Goal: Task Accomplishment & Management: Use online tool/utility

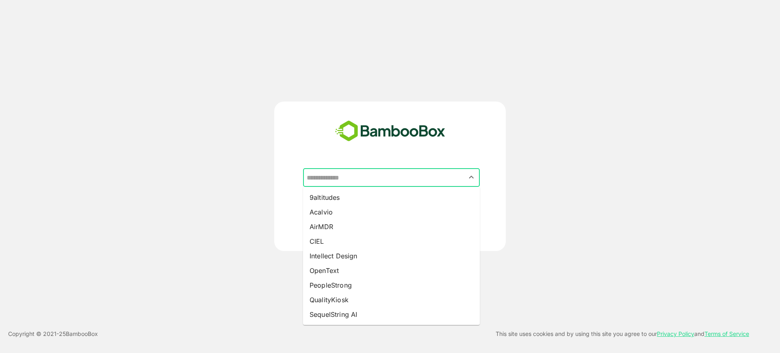
click at [344, 173] on input "text" at bounding box center [392, 177] width 174 height 15
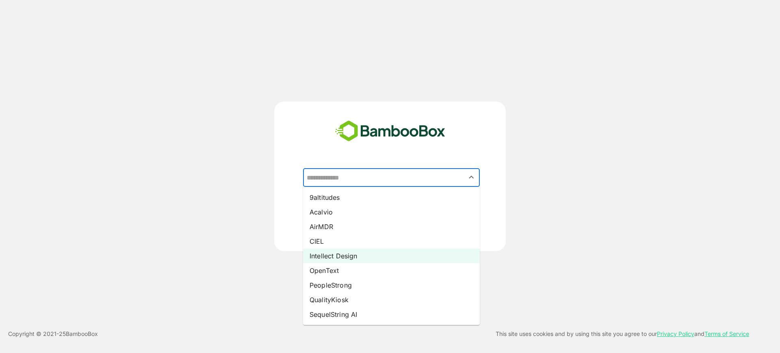
click at [363, 258] on li "Intellect Design" at bounding box center [391, 256] width 177 height 15
type input "**********"
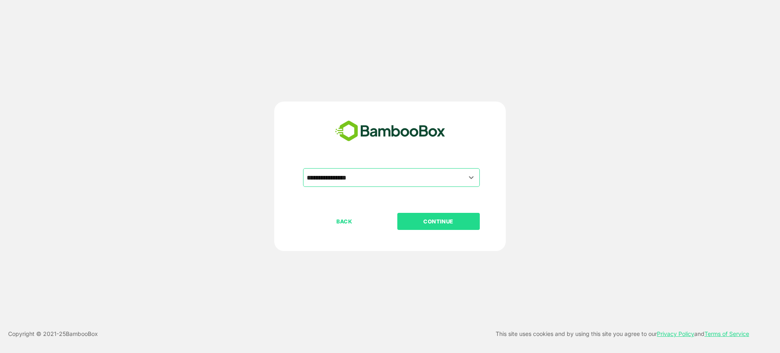
click at [421, 221] on p "CONTINUE" at bounding box center [438, 221] width 81 height 9
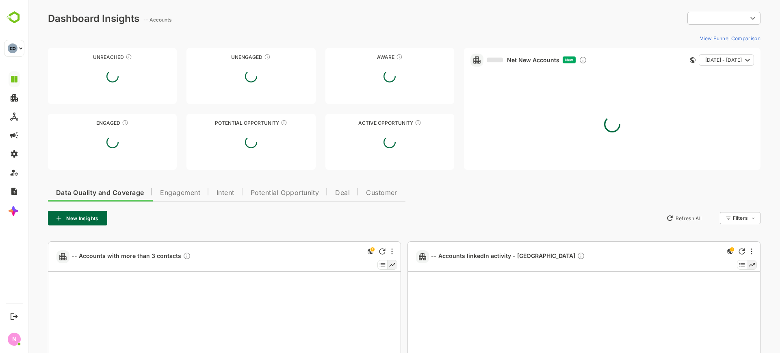
type input "**********"
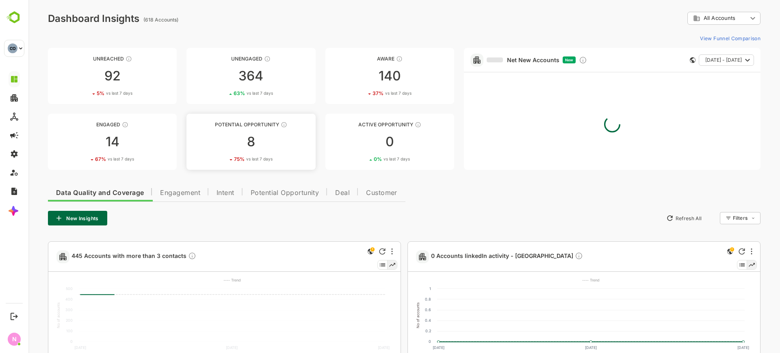
click at [276, 150] on link "Potential Opportunity 8 75 % vs last 7 days" at bounding box center [251, 142] width 129 height 56
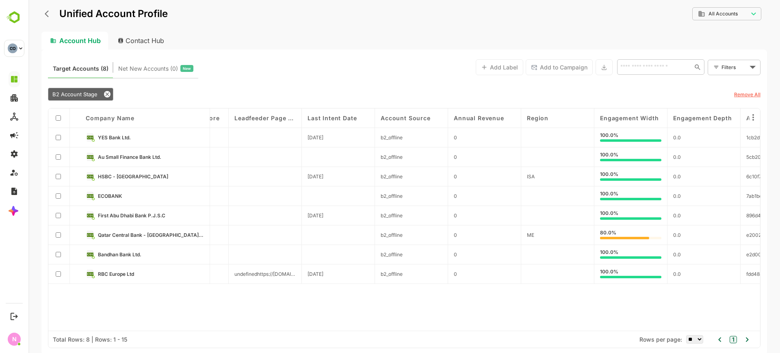
scroll to position [0, 859]
click at [51, 13] on icon "back" at bounding box center [49, 14] width 8 height 8
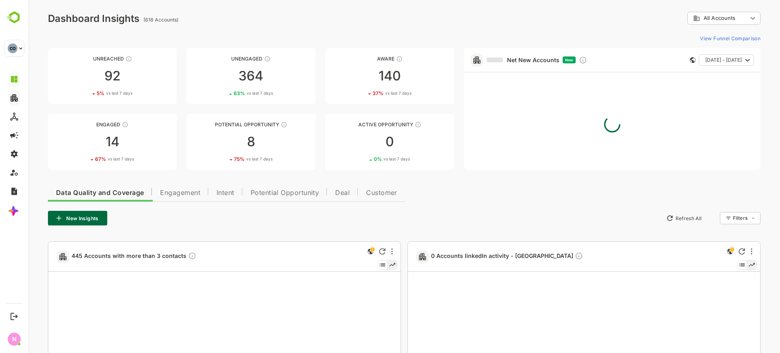
scroll to position [0, 0]
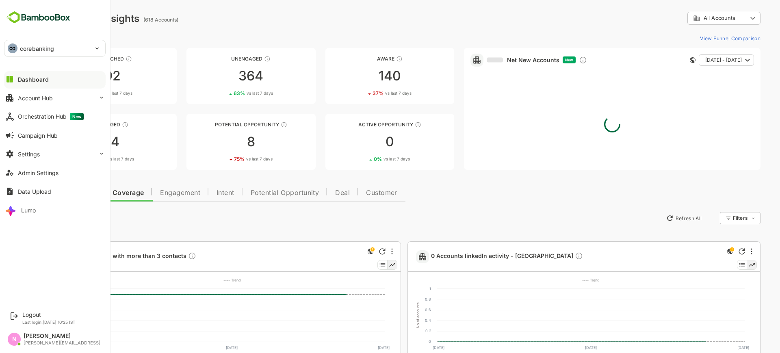
click at [27, 72] on button "Dashboard" at bounding box center [55, 79] width 102 height 16
click at [42, 50] on p "corebanking" at bounding box center [37, 48] width 34 height 9
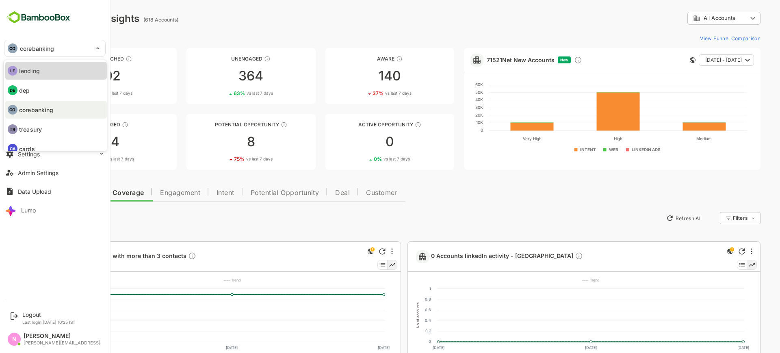
click at [38, 64] on li "LE lending" at bounding box center [56, 71] width 102 height 18
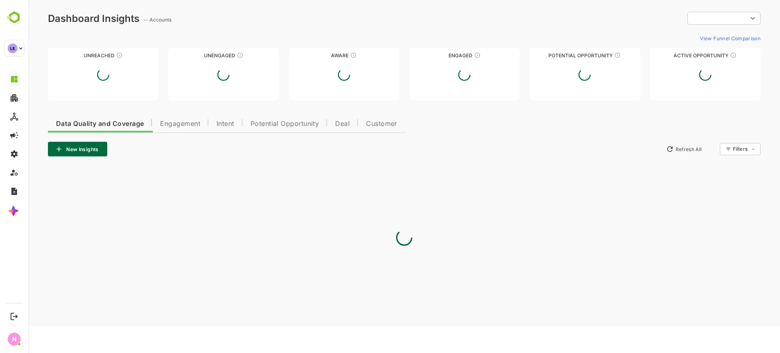
type input "**********"
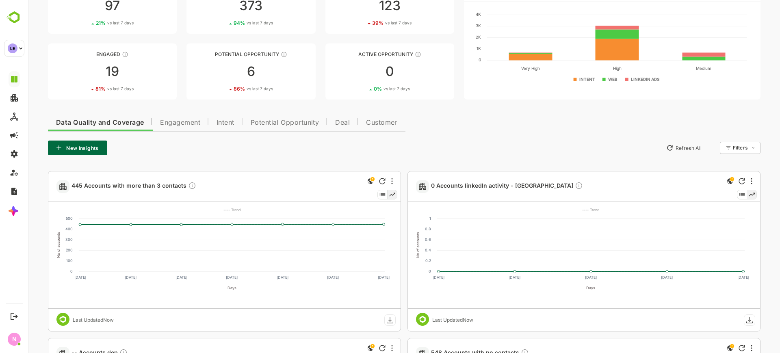
scroll to position [73, 0]
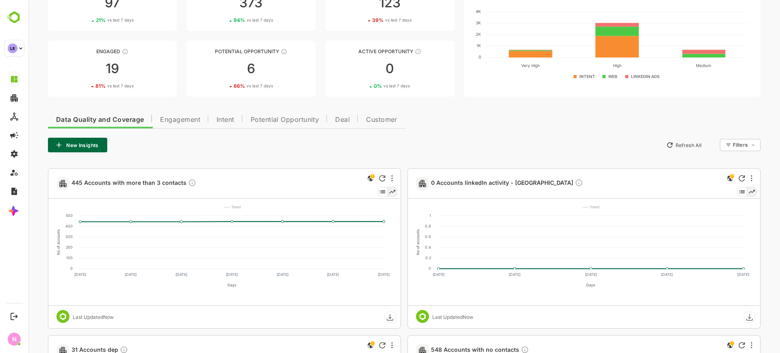
click at [193, 114] on button "Engagement" at bounding box center [180, 119] width 56 height 20
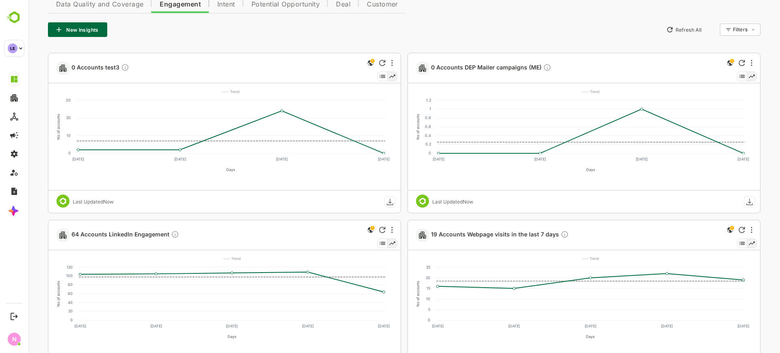
scroll to position [189, 0]
click at [391, 61] on icon "More" at bounding box center [392, 62] width 2 height 7
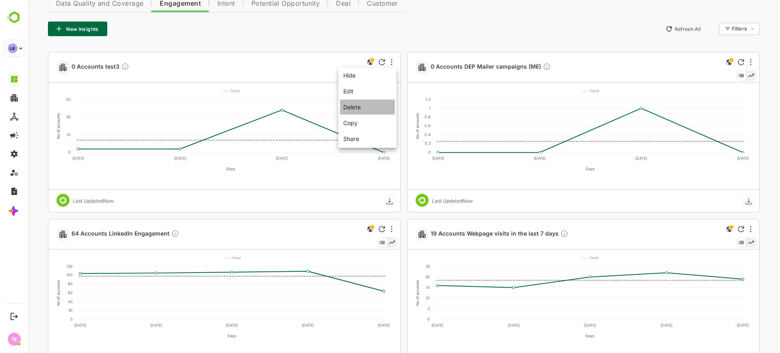
click at [378, 112] on li "Delete" at bounding box center [367, 107] width 55 height 15
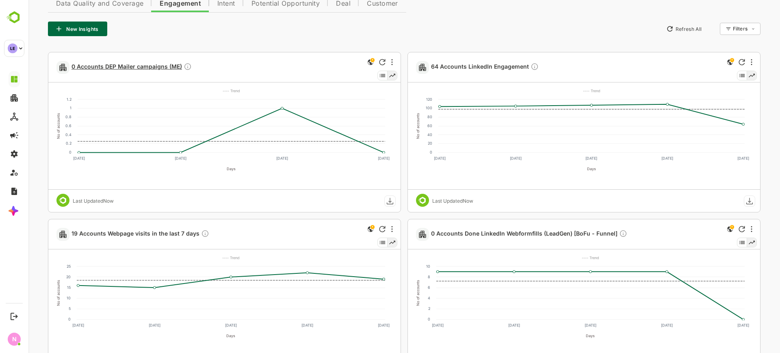
click at [163, 63] on span "0 Accounts DEP Mailer campaigns (ME)" at bounding box center [132, 67] width 120 height 9
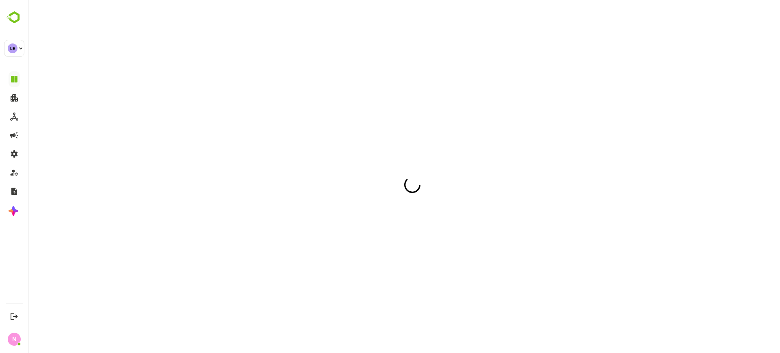
scroll to position [0, 0]
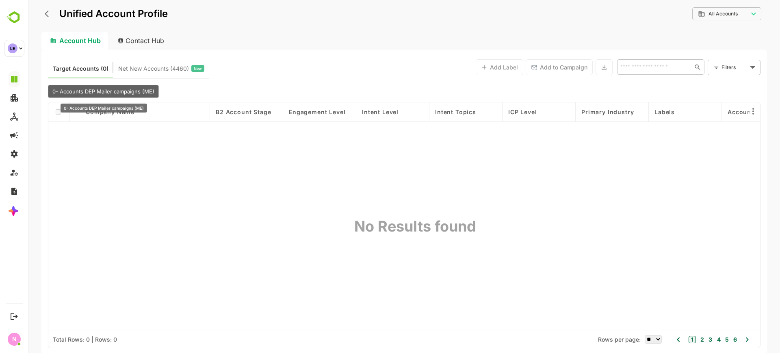
click at [136, 93] on span "0- Accounts DEP Mailer campaigns (ME)" at bounding box center [103, 91] width 102 height 7
click at [50, 13] on icon "back" at bounding box center [49, 14] width 8 height 8
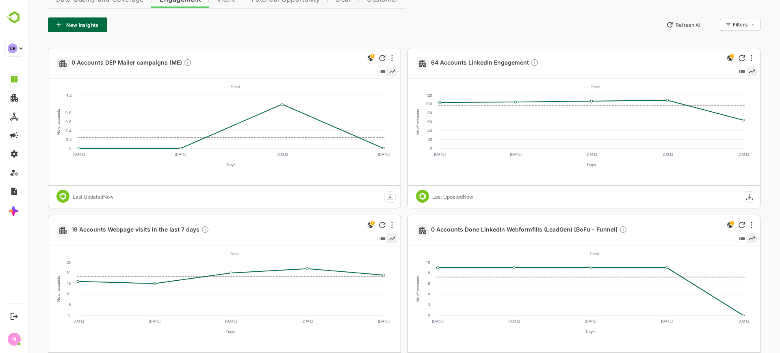
scroll to position [201, 0]
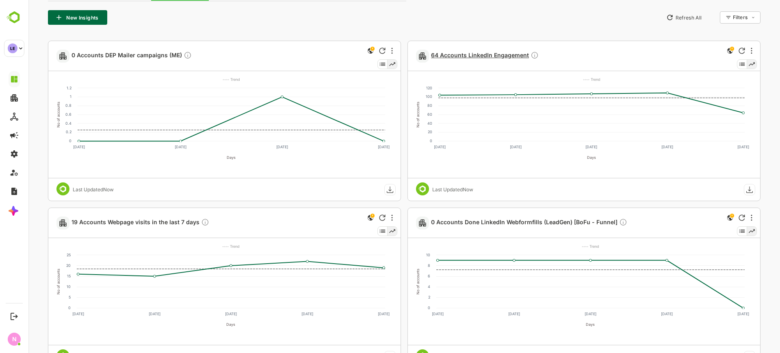
click at [467, 56] on span "64 Accounts LinkedIn Engagement" at bounding box center [485, 55] width 108 height 9
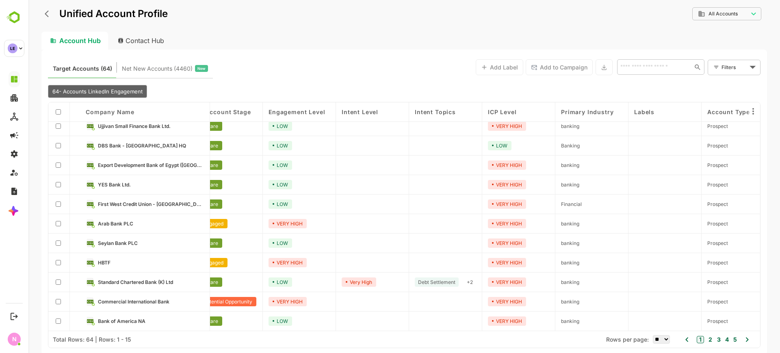
scroll to position [85, 0]
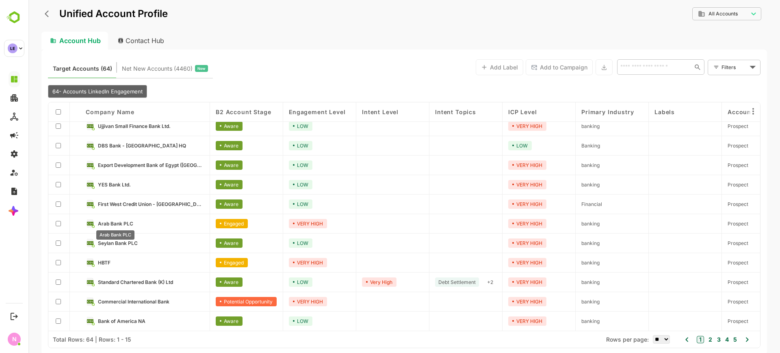
click at [126, 223] on span "Arab Bank PLC" at bounding box center [115, 224] width 35 height 6
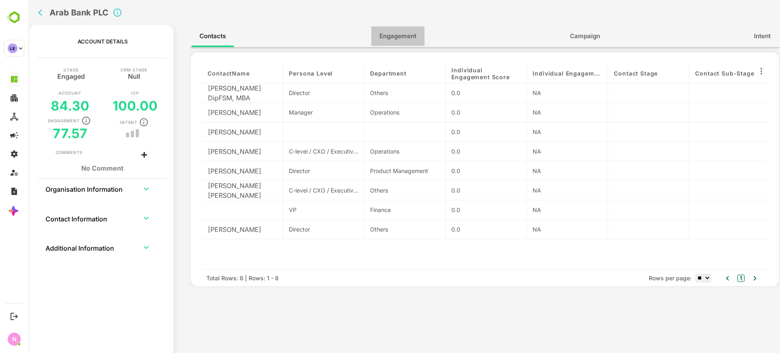
click at [404, 31] on span "Engagement" at bounding box center [398, 36] width 37 height 11
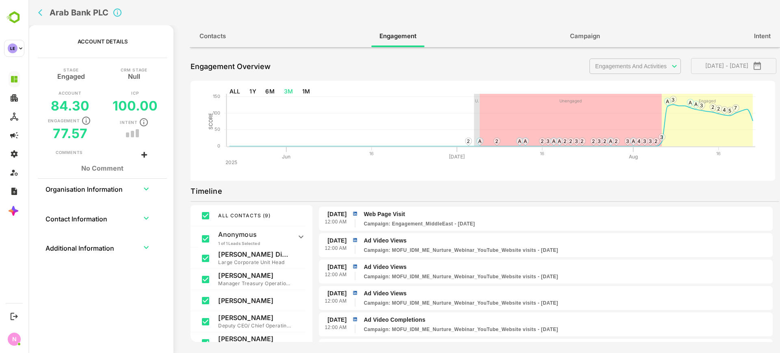
scroll to position [1952, 0]
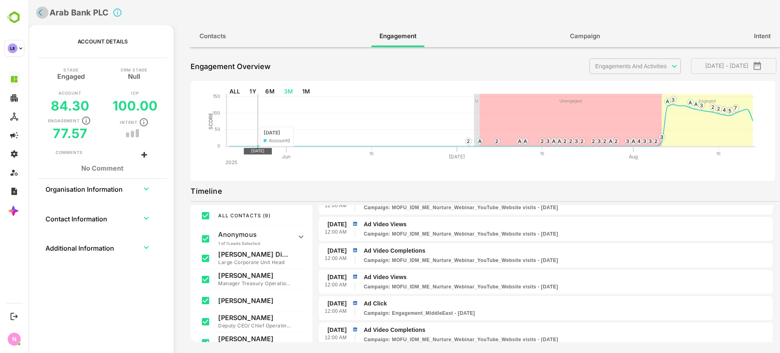
click at [43, 15] on icon "back" at bounding box center [42, 13] width 8 height 8
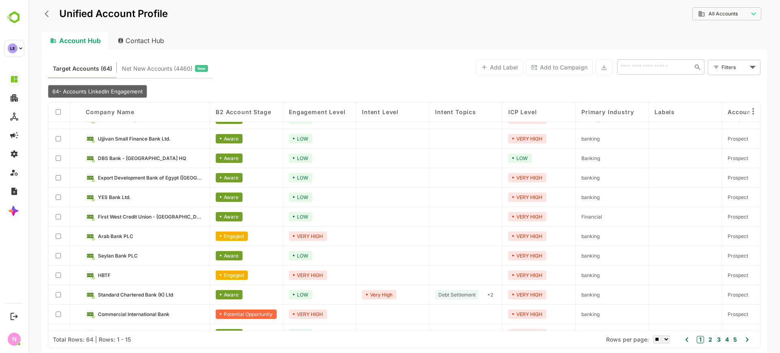
scroll to position [85, 2]
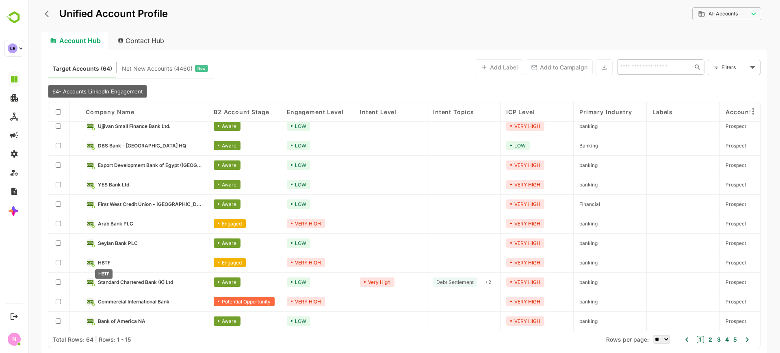
click at [106, 260] on span "HBTF" at bounding box center [104, 263] width 13 height 6
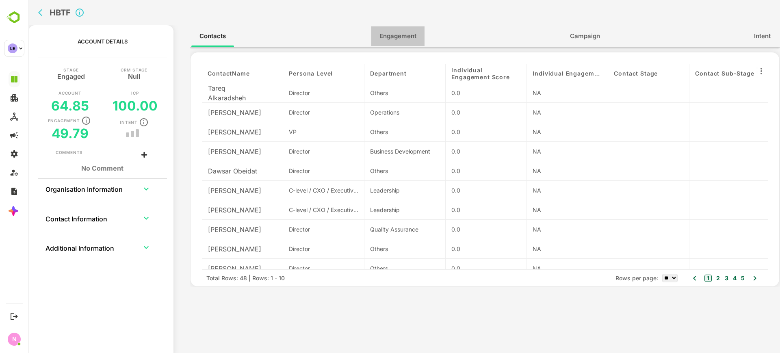
click at [394, 44] on button "Engagement" at bounding box center [397, 36] width 53 height 20
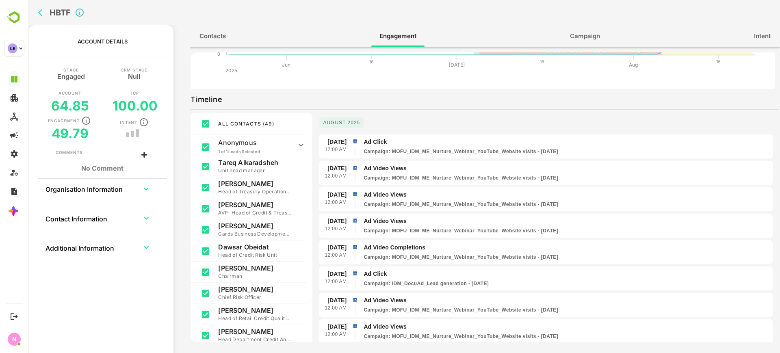
scroll to position [0, 0]
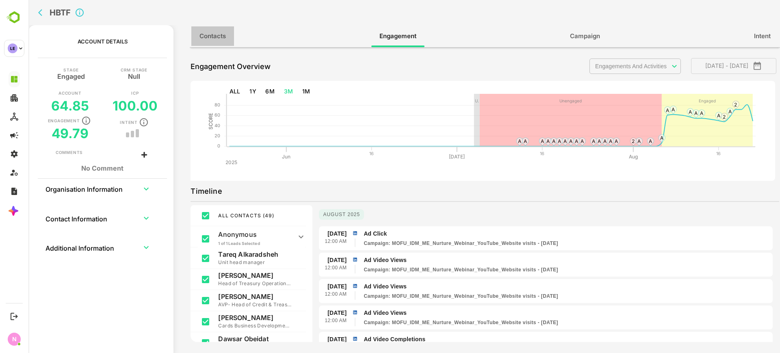
click at [217, 44] on button "Contacts" at bounding box center [212, 36] width 43 height 20
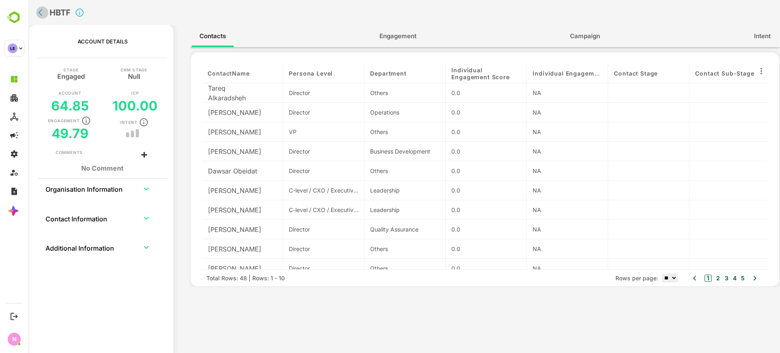
click at [38, 13] on button "back" at bounding box center [42, 13] width 12 height 12
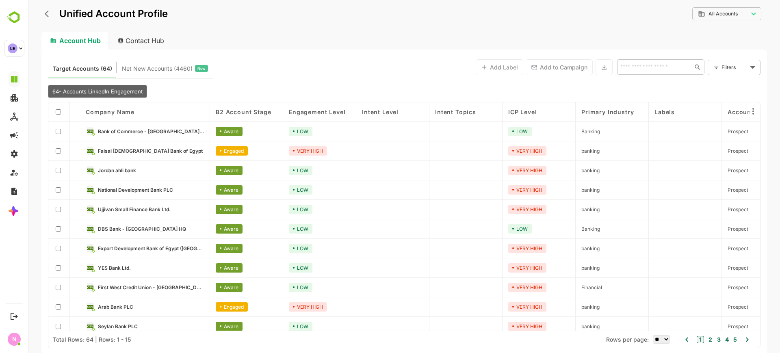
scroll to position [85, 0]
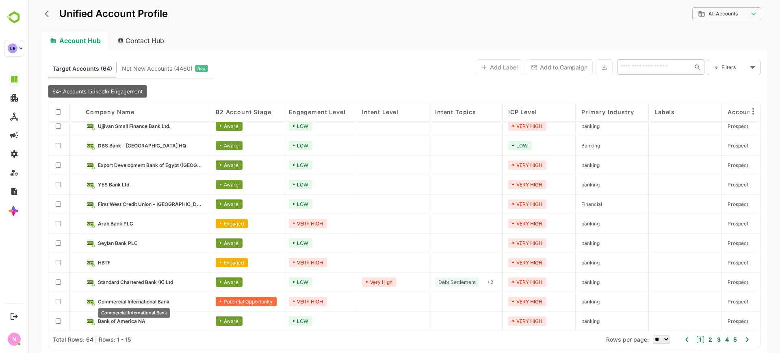
click at [168, 299] on span "Commercial International Bank" at bounding box center [134, 302] width 72 height 6
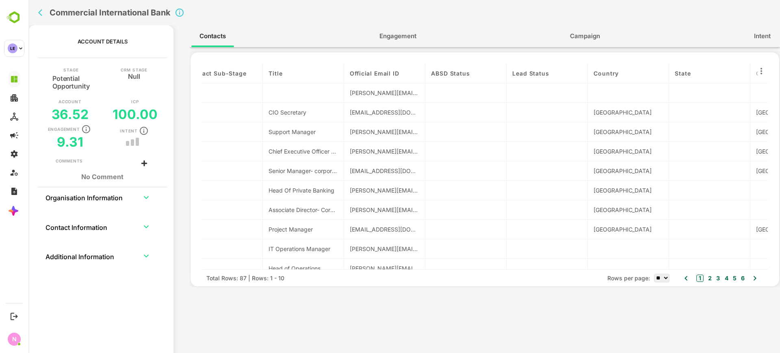
scroll to position [0, 561]
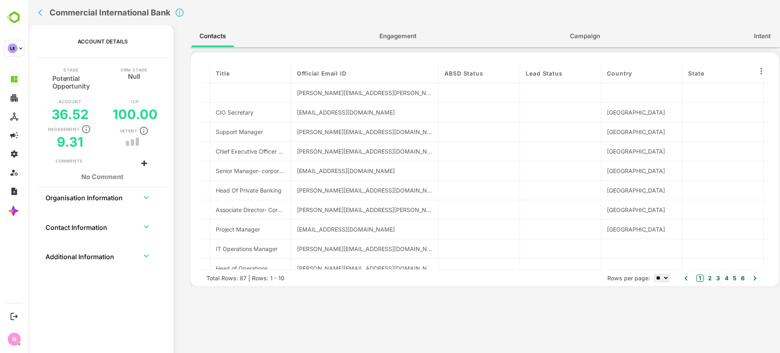
drag, startPoint x: 370, startPoint y: 76, endPoint x: 462, endPoint y: 80, distance: 92.4
click at [462, 80] on div "contactName Persona Level Department Individual Engagement Score Individual Eng…" at bounding box center [485, 167] width 566 height 206
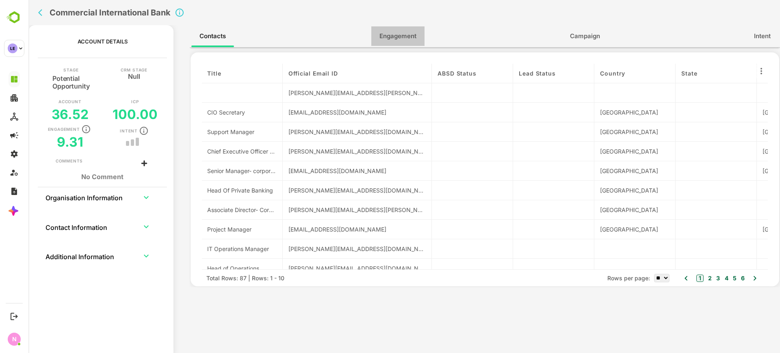
click at [401, 36] on span "Engagement" at bounding box center [398, 36] width 37 height 11
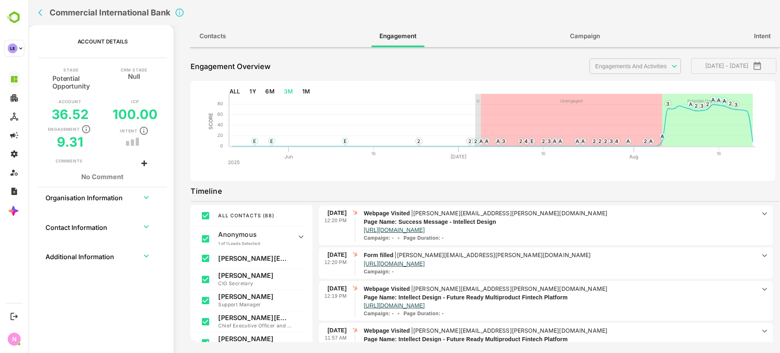
scroll to position [696, 0]
click at [641, 262] on p "[URL][DOMAIN_NAME]" at bounding box center [560, 262] width 392 height 7
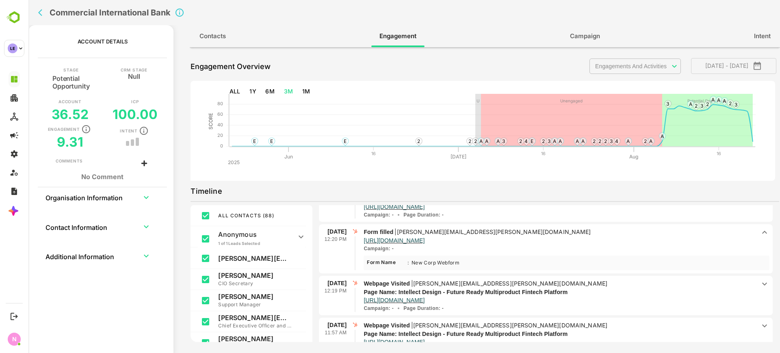
scroll to position [719, 0]
click at [41, 12] on icon "back" at bounding box center [42, 13] width 8 height 8
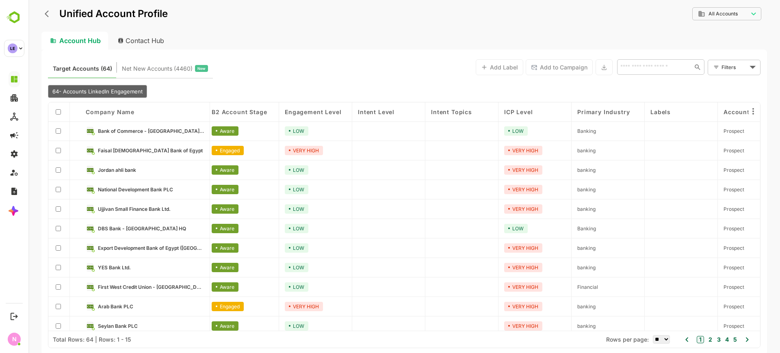
scroll to position [85, 4]
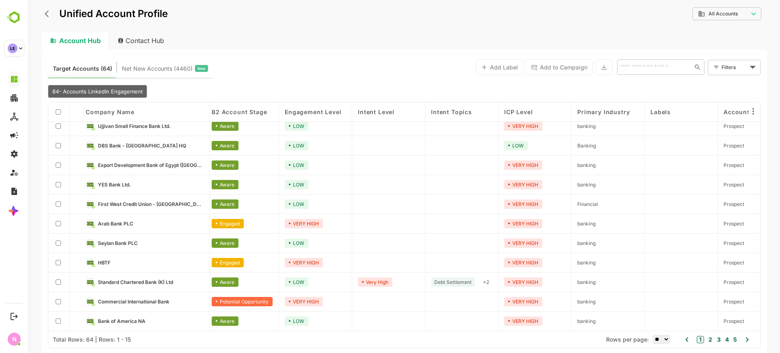
click at [135, 302] on link "Commercial International Bank" at bounding box center [151, 301] width 106 height 9
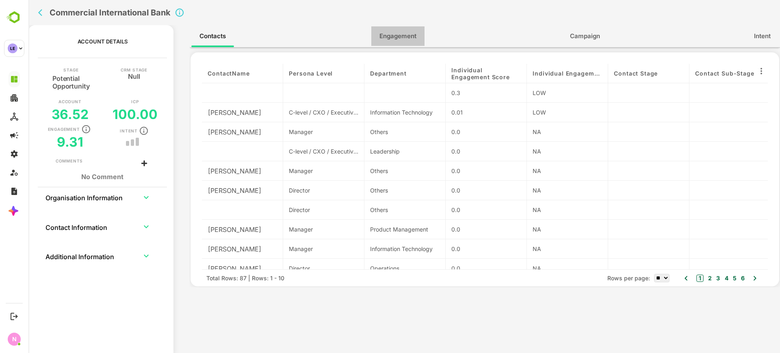
click at [404, 32] on span "Engagement" at bounding box center [398, 36] width 37 height 11
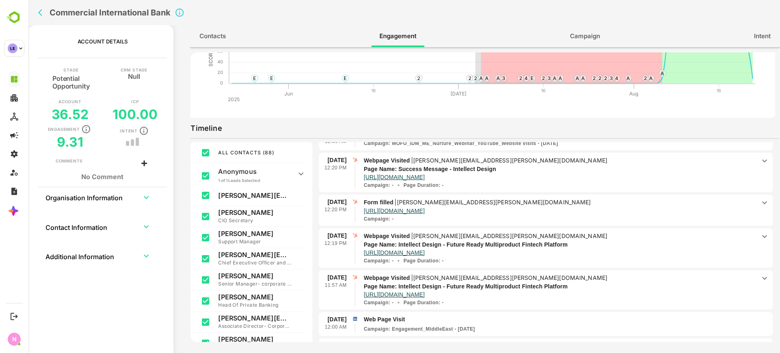
scroll to position [685, 0]
click at [39, 9] on icon "back" at bounding box center [42, 13] width 8 height 8
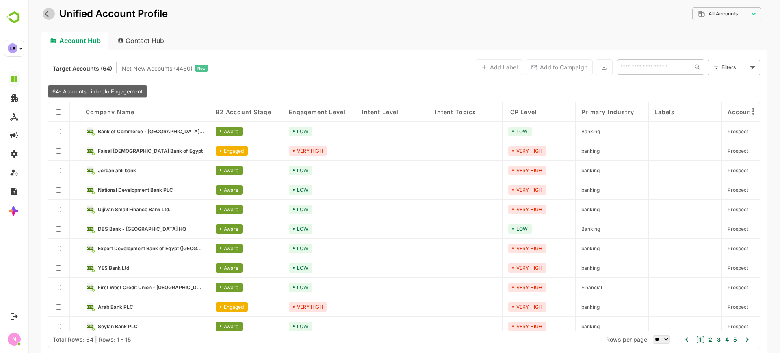
click at [50, 16] on icon "back" at bounding box center [49, 14] width 8 height 8
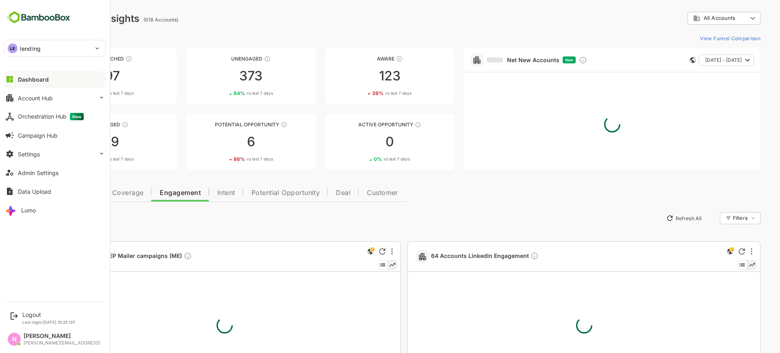
scroll to position [0, 0]
click at [27, 42] on div "LE lending" at bounding box center [49, 48] width 91 height 16
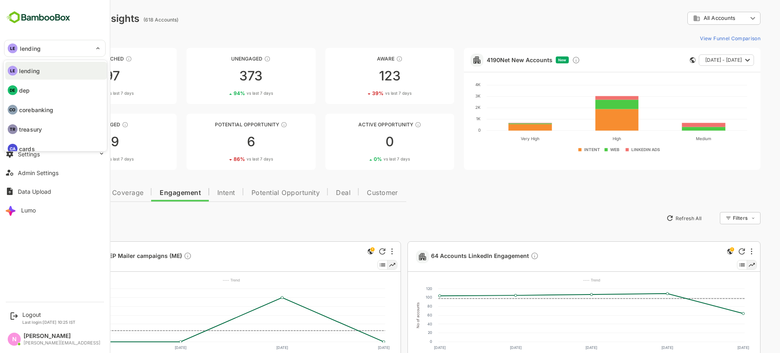
click at [146, 47] on div at bounding box center [390, 176] width 780 height 353
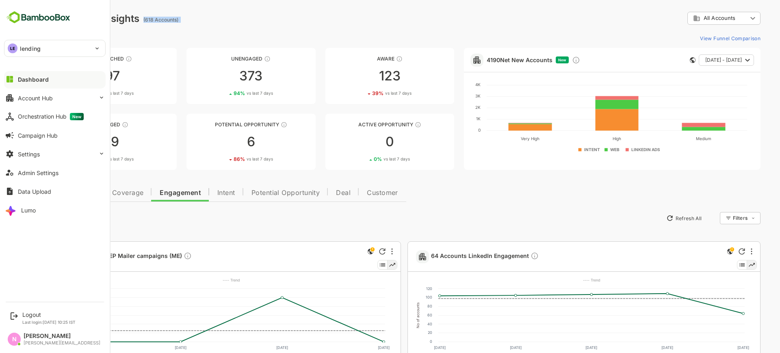
drag, startPoint x: 185, startPoint y: 15, endPoint x: 140, endPoint y: 20, distance: 45.8
click at [140, 20] on div "**********" at bounding box center [404, 18] width 713 height 13
click at [220, 42] on div "View Funnel Comparison" at bounding box center [404, 38] width 713 height 13
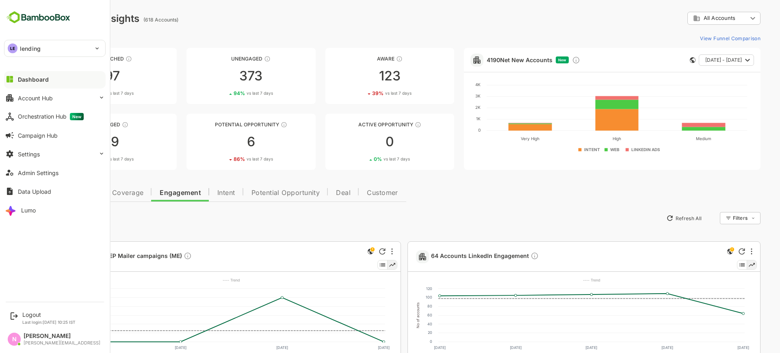
click at [220, 42] on div "View Funnel Comparison" at bounding box center [404, 38] width 713 height 13
click at [62, 50] on div "LE lending" at bounding box center [49, 48] width 91 height 16
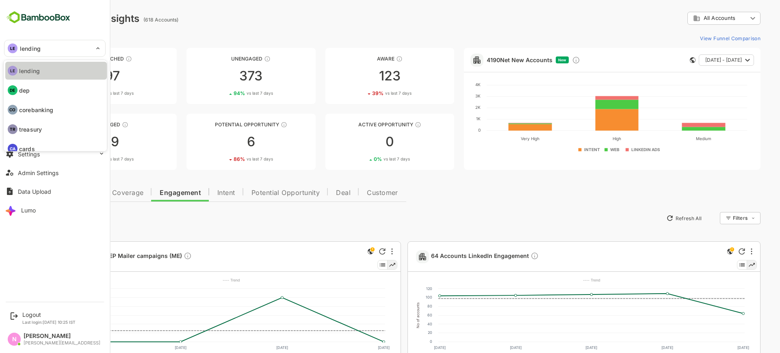
click at [38, 73] on p "lending" at bounding box center [29, 71] width 21 height 9
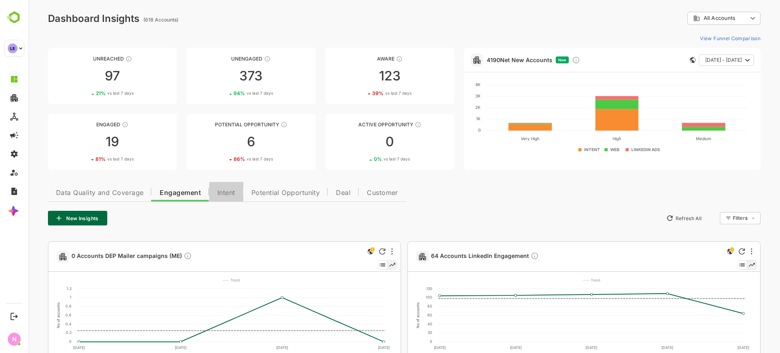
click at [239, 191] on button "Intent" at bounding box center [226, 192] width 34 height 20
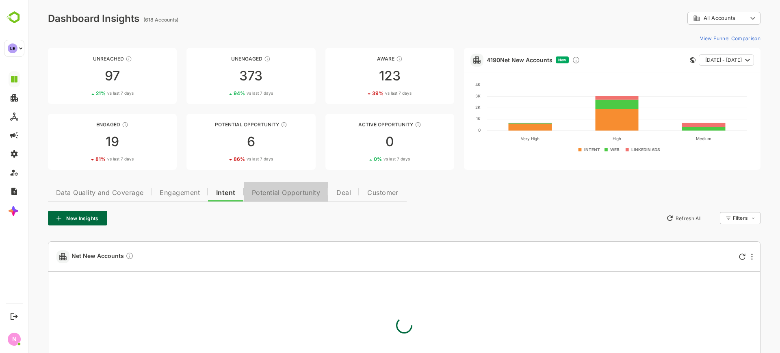
click at [267, 195] on span "Potential Opportunity" at bounding box center [286, 193] width 69 height 7
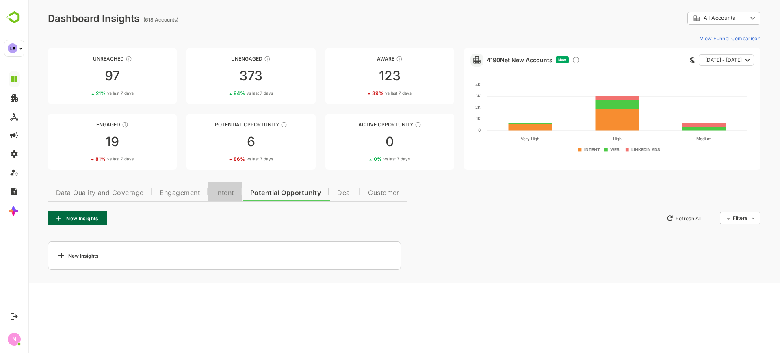
click at [224, 190] on span "Intent" at bounding box center [225, 193] width 18 height 7
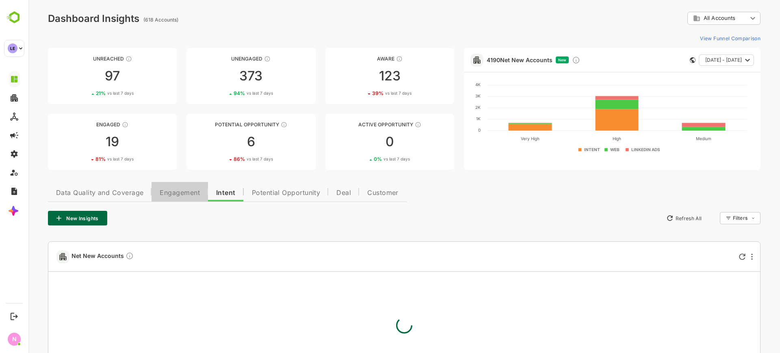
click at [190, 188] on button "Engagement" at bounding box center [180, 192] width 56 height 20
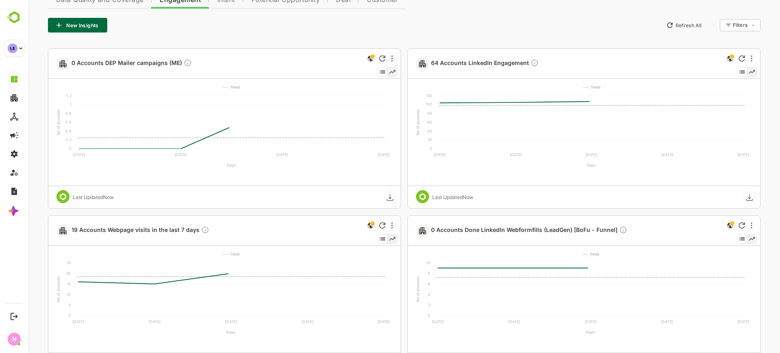
scroll to position [160, 0]
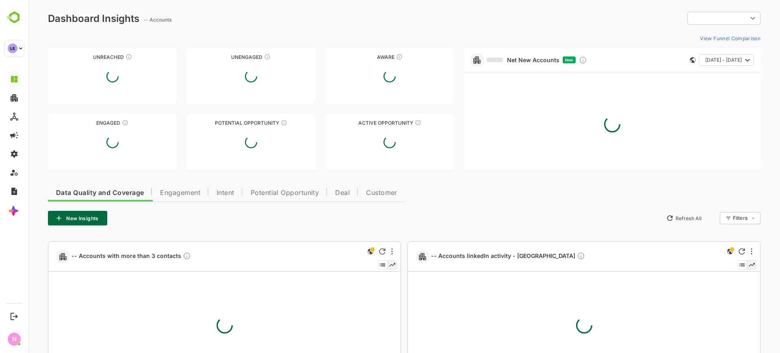
type input "**********"
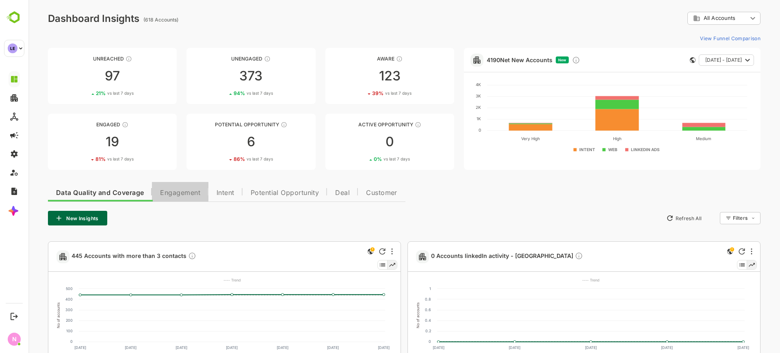
click at [192, 188] on button "Engagement" at bounding box center [180, 192] width 56 height 20
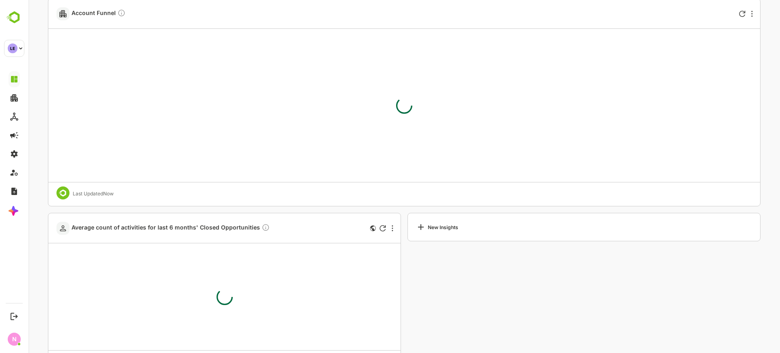
scroll to position [3871, 0]
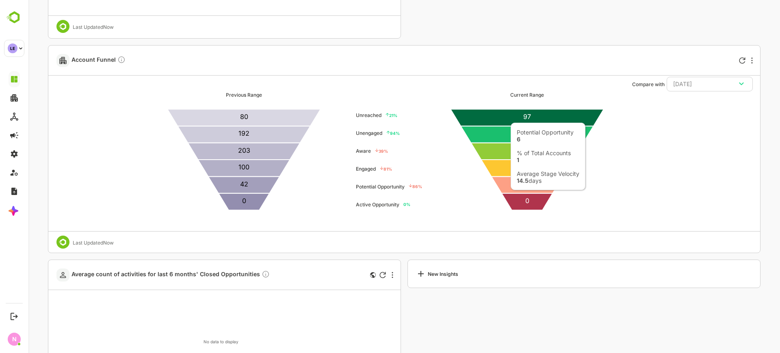
click at [506, 186] on icon at bounding box center [528, 184] width 72 height 17
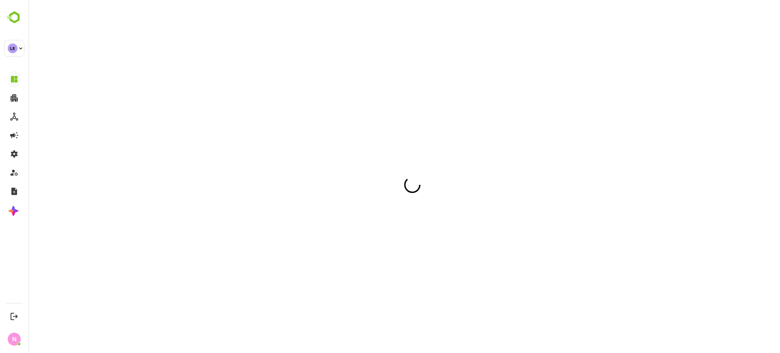
scroll to position [0, 0]
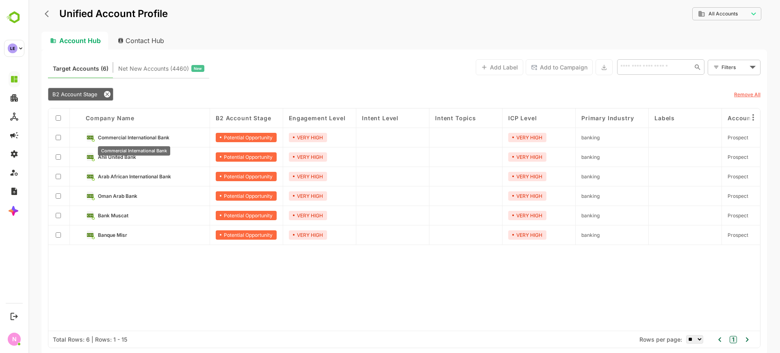
click at [146, 138] on span "Commercial International Bank" at bounding box center [134, 138] width 72 height 6
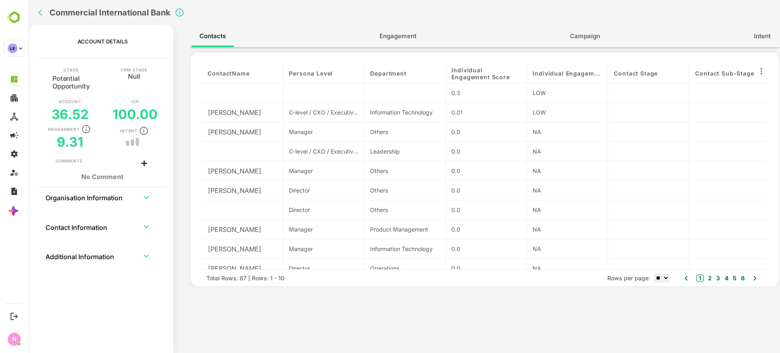
click at [396, 39] on span "Engagement" at bounding box center [398, 36] width 37 height 11
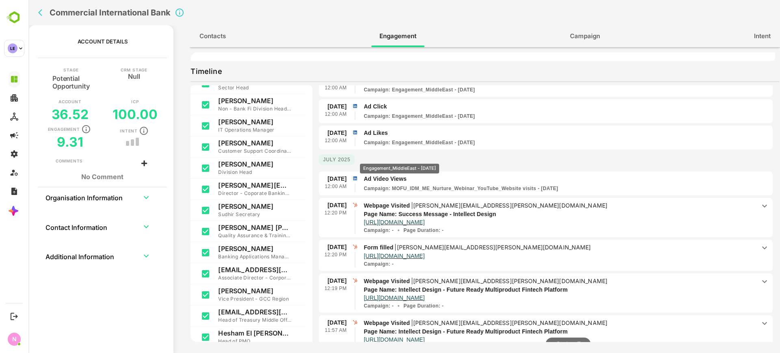
scroll to position [628, 0]
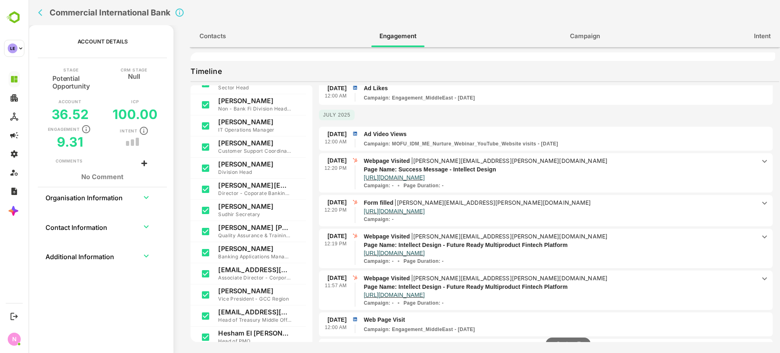
drag, startPoint x: 417, startPoint y: 157, endPoint x: 479, endPoint y: 163, distance: 62.0
click at [479, 163] on p "[PERSON_NAME][EMAIL_ADDRESS][PERSON_NAME][DOMAIN_NAME]" at bounding box center [510, 160] width 194 height 7
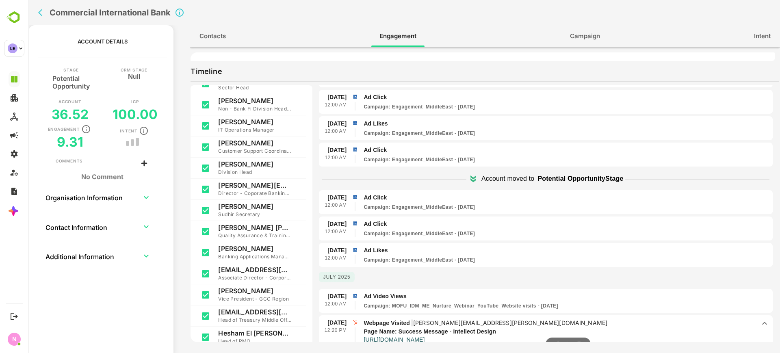
scroll to position [475, 0]
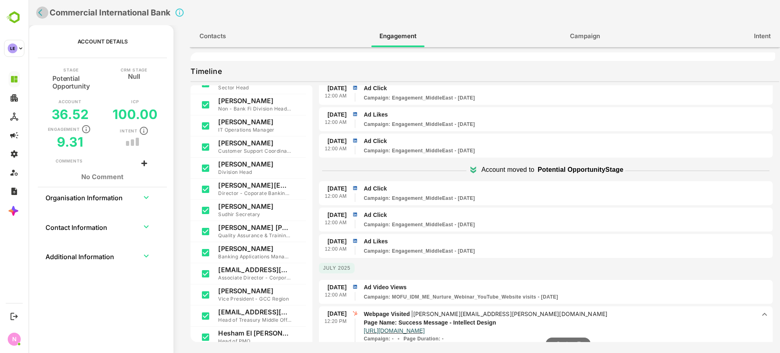
click at [40, 15] on icon "back" at bounding box center [42, 13] width 8 height 8
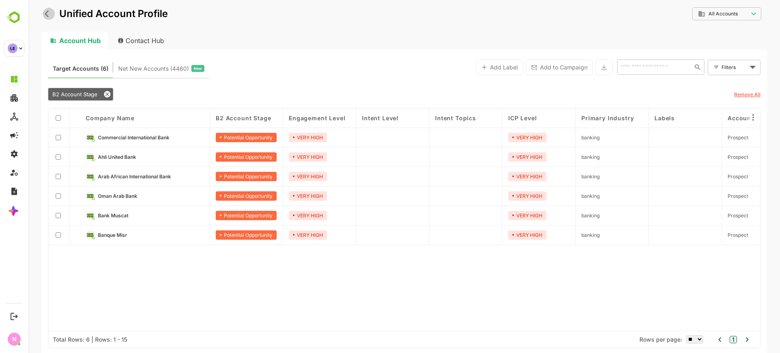
click at [50, 15] on icon "back" at bounding box center [49, 14] width 8 height 8
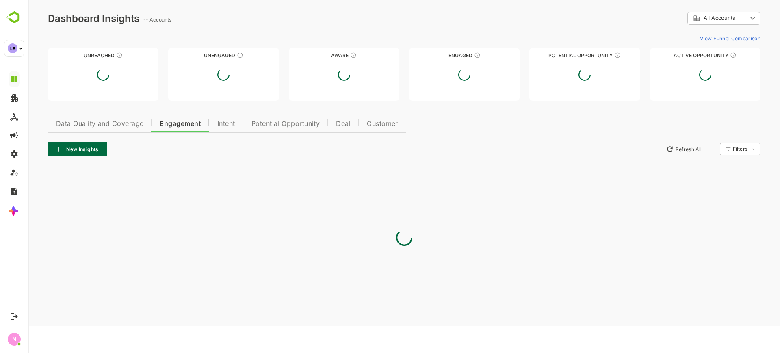
scroll to position [0, 0]
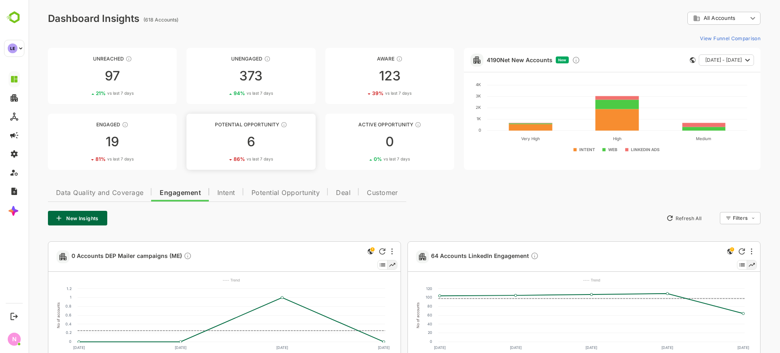
click at [249, 145] on div "6" at bounding box center [251, 141] width 129 height 13
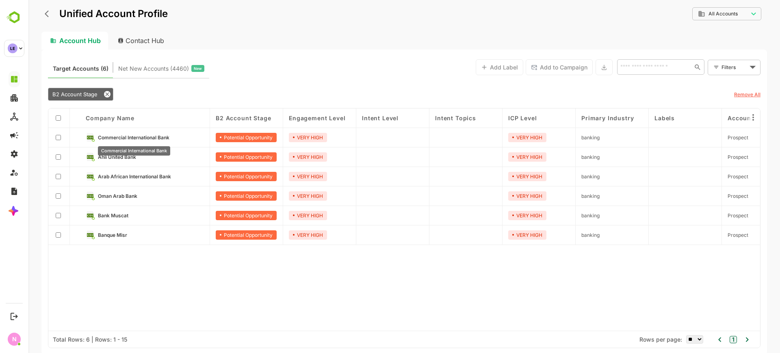
click at [153, 137] on span "Commercial International Bank" at bounding box center [134, 138] width 72 height 6
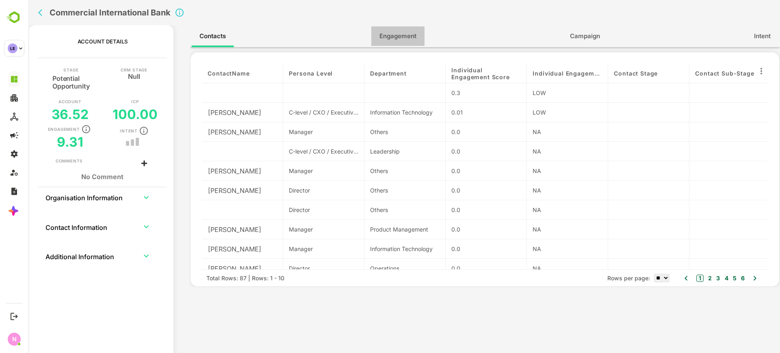
click at [401, 41] on span "Engagement" at bounding box center [398, 36] width 37 height 11
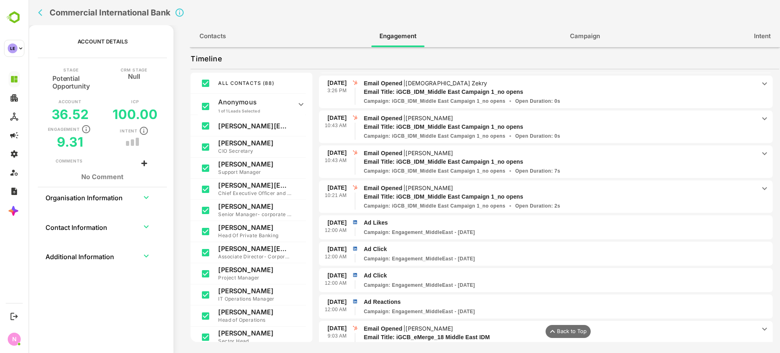
scroll to position [1222, 0]
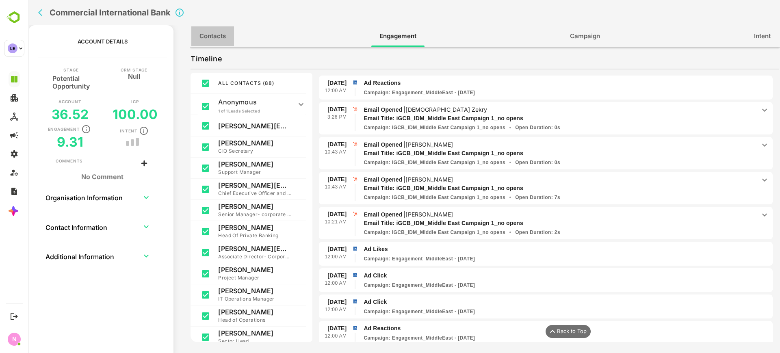
click at [219, 42] on button "Contacts" at bounding box center [212, 36] width 43 height 20
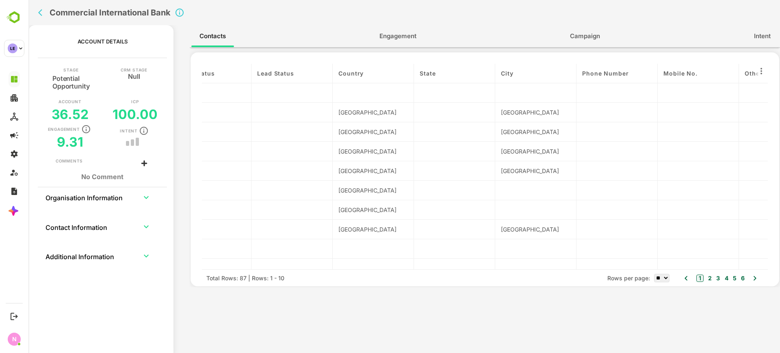
scroll to position [0, 764]
click at [46, 17] on button "back" at bounding box center [42, 13] width 12 height 12
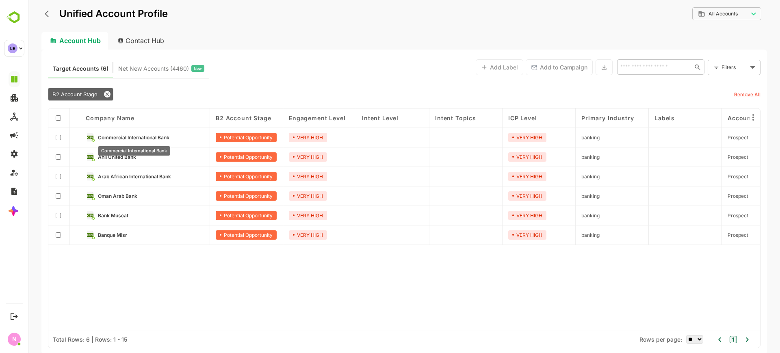
click at [154, 135] on span "Commercial International Bank" at bounding box center [134, 138] width 72 height 6
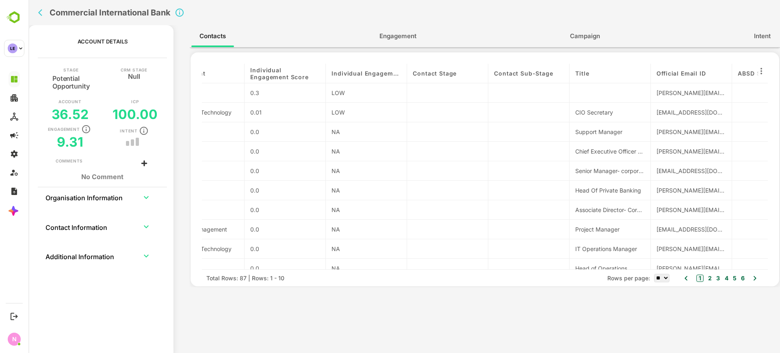
scroll to position [0, 0]
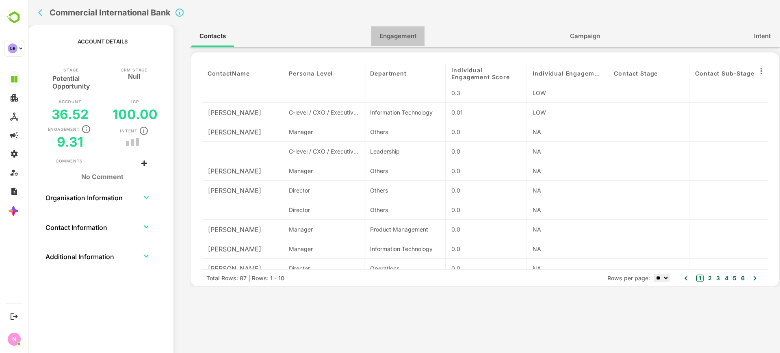
click at [408, 35] on span "Engagement" at bounding box center [398, 36] width 37 height 11
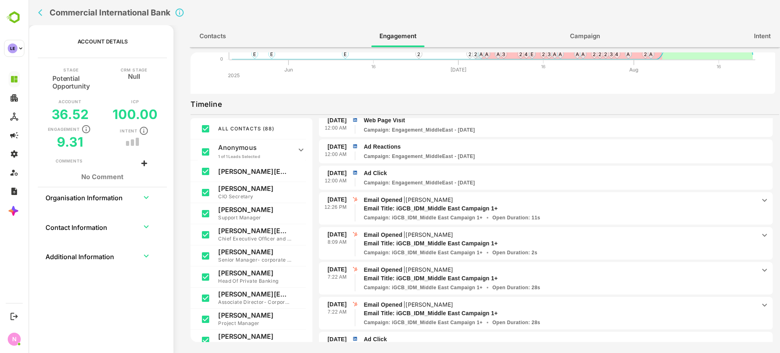
scroll to position [1548, 0]
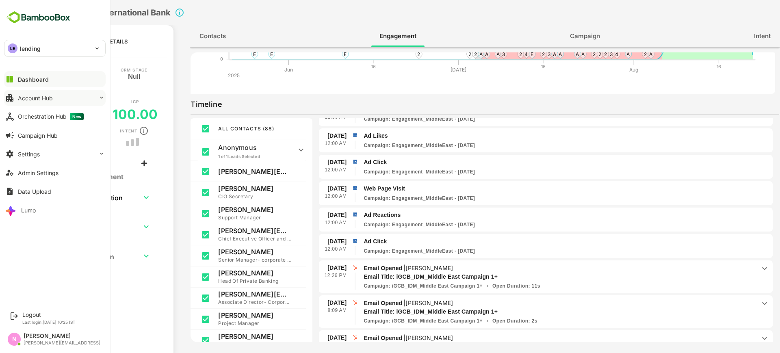
click at [55, 100] on button "Account Hub" at bounding box center [55, 98] width 102 height 16
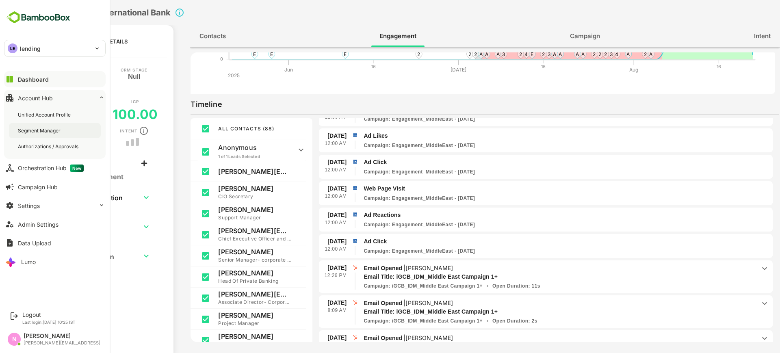
click at [53, 124] on div "Segment Manager" at bounding box center [55, 130] width 92 height 15
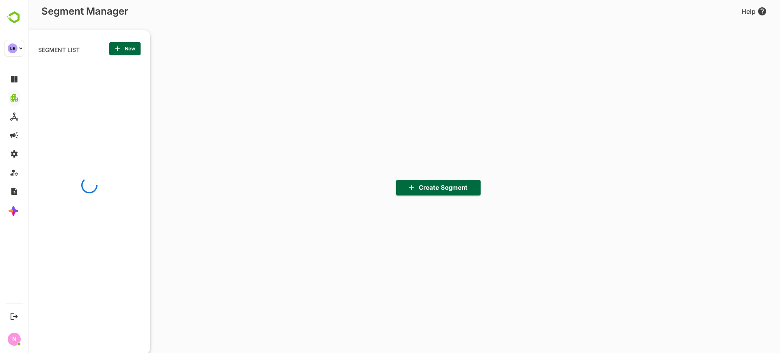
scroll to position [245, 100]
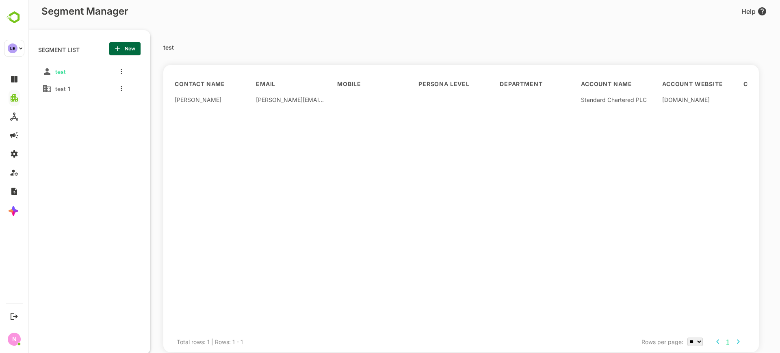
click at [131, 46] on span "New" at bounding box center [125, 48] width 18 height 11
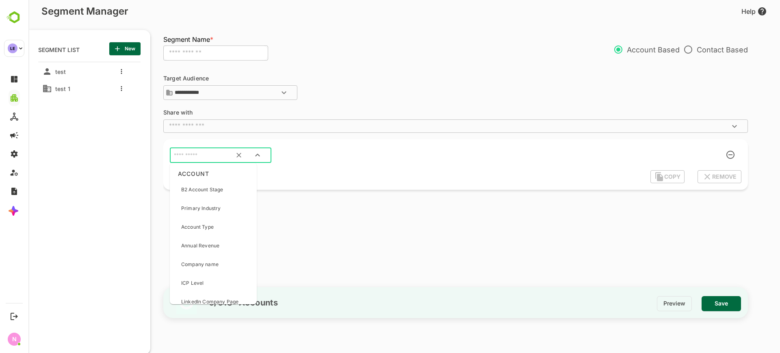
click at [187, 152] on input "text" at bounding box center [210, 155] width 76 height 11
click at [209, 193] on div "B2 Account Stage" at bounding box center [202, 189] width 42 height 17
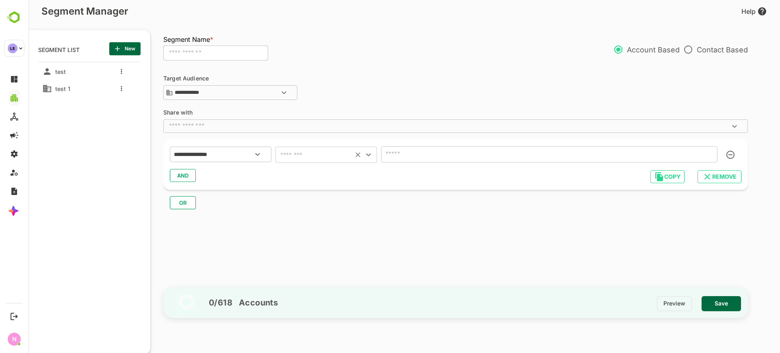
click at [289, 161] on div "​" at bounding box center [327, 155] width 102 height 16
click at [301, 154] on input "text" at bounding box center [314, 154] width 73 height 11
click at [301, 171] on li "includes" at bounding box center [327, 175] width 102 height 15
type input "********"
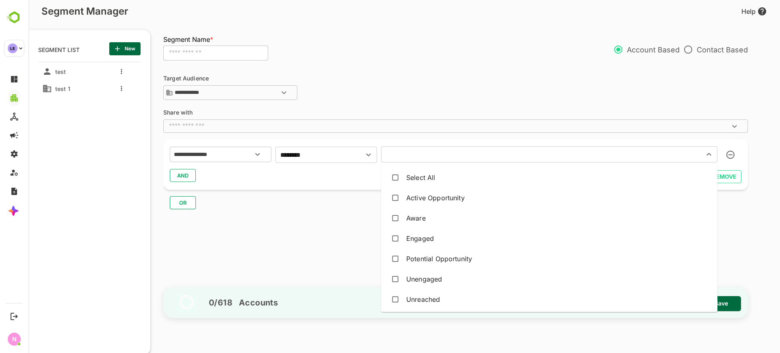
click at [407, 153] on input "text" at bounding box center [538, 154] width 308 height 11
click at [412, 255] on div "Potential Opportunity" at bounding box center [439, 259] width 66 height 10
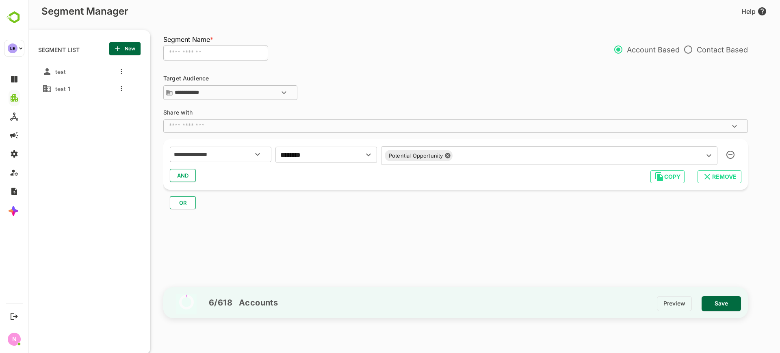
click at [332, 221] on div "**********" at bounding box center [459, 174] width 593 height 219
click at [231, 129] on input "text" at bounding box center [449, 126] width 566 height 8
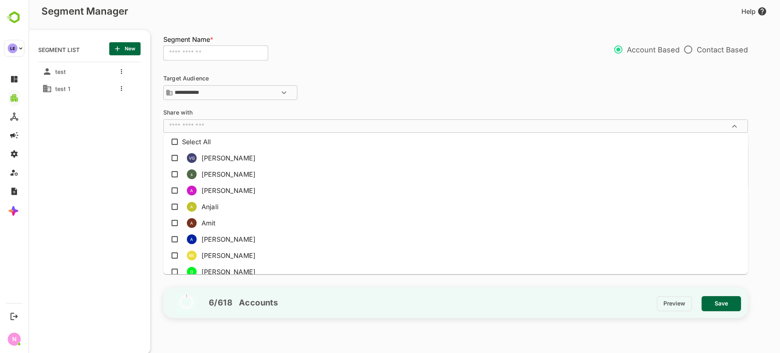
click at [216, 53] on input "text" at bounding box center [215, 53] width 105 height 15
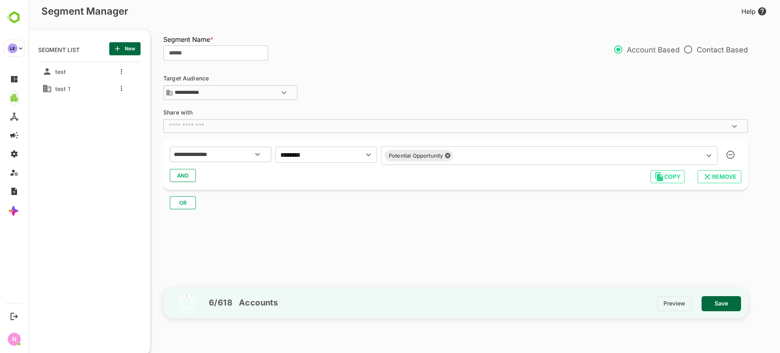
click at [712, 304] on span "Save" at bounding box center [721, 303] width 26 height 11
click at [206, 46] on input "******" at bounding box center [215, 53] width 105 height 15
type input "******"
click at [729, 300] on span "Save" at bounding box center [721, 303] width 26 height 11
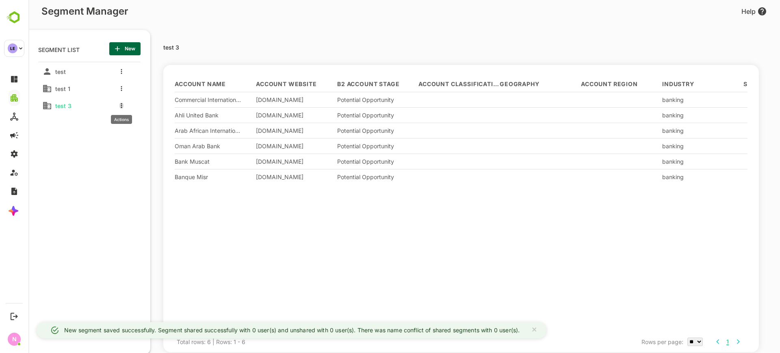
click at [121, 102] on button "more actions" at bounding box center [121, 105] width 4 height 7
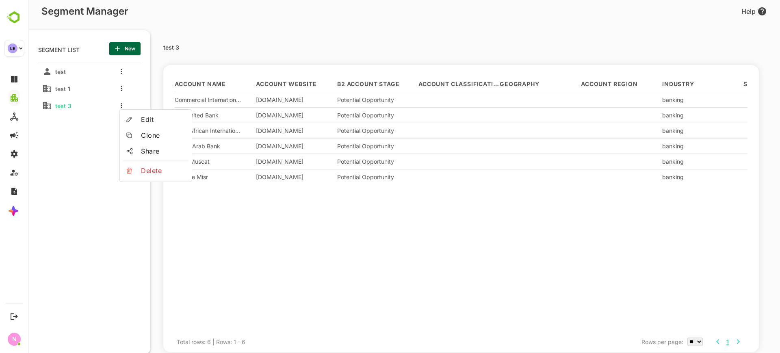
drag, startPoint x: 100, startPoint y: 148, endPoint x: 37, endPoint y: 119, distance: 68.5
click at [28, 119] on html "Segment Manager Help SEGMENT LIST New listTitle test test 1 test 3 test 3 Accou…" at bounding box center [404, 176] width 752 height 353
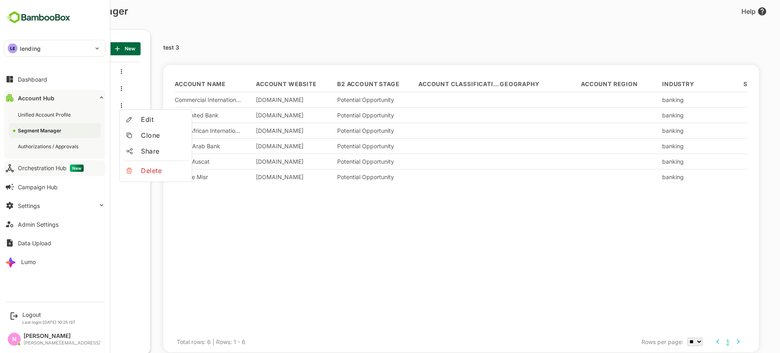
click at [9, 119] on div "Unified Account Profile" at bounding box center [55, 114] width 92 height 15
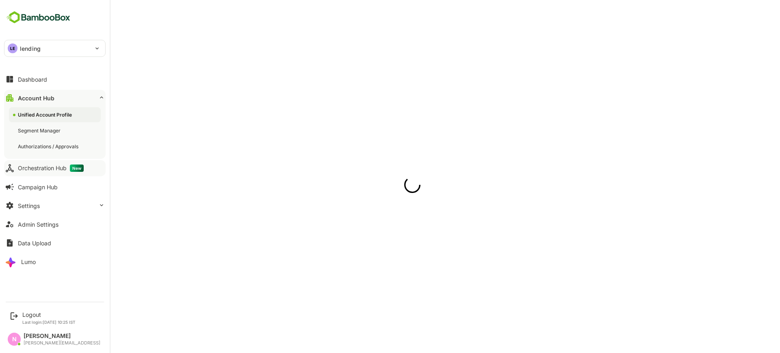
click at [27, 165] on div "Orchestration Hub New" at bounding box center [51, 168] width 66 height 7
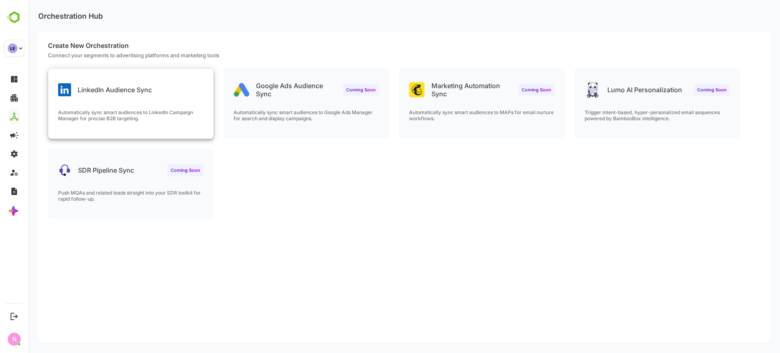
click at [185, 81] on div "LinkedIn Audience Sync" at bounding box center [130, 83] width 165 height 29
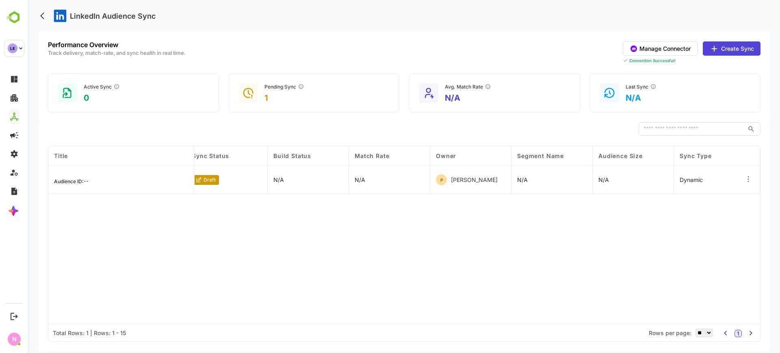
scroll to position [0, 8]
click at [729, 52] on button "Create Sync" at bounding box center [732, 48] width 58 height 14
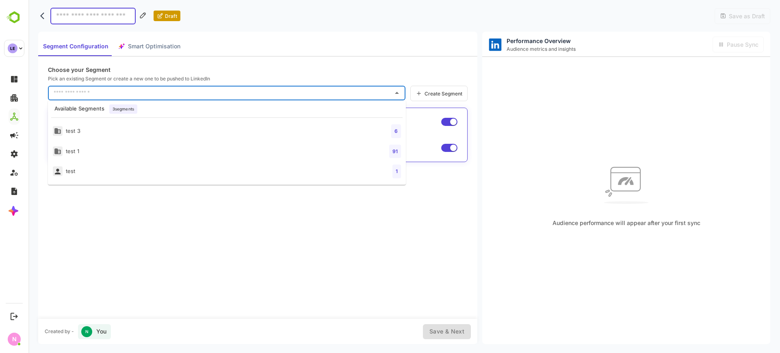
click at [284, 89] on input "text" at bounding box center [221, 93] width 338 height 13
click at [207, 127] on li "test 3 6" at bounding box center [227, 131] width 358 height 20
type input "******"
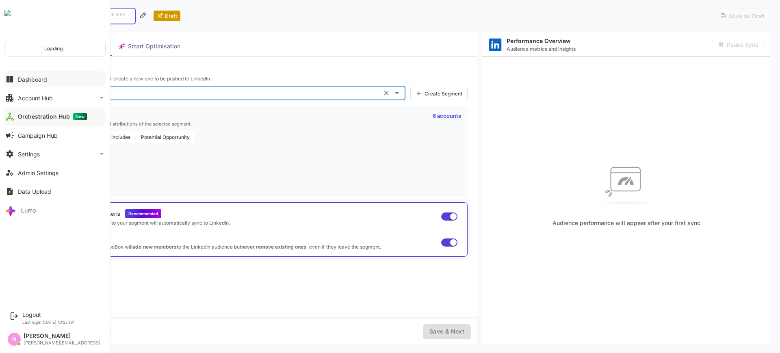
click at [34, 84] on button "Dashboard" at bounding box center [55, 79] width 102 height 16
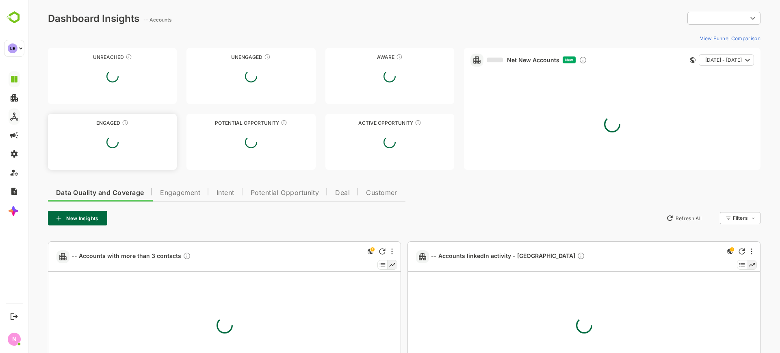
type input "**********"
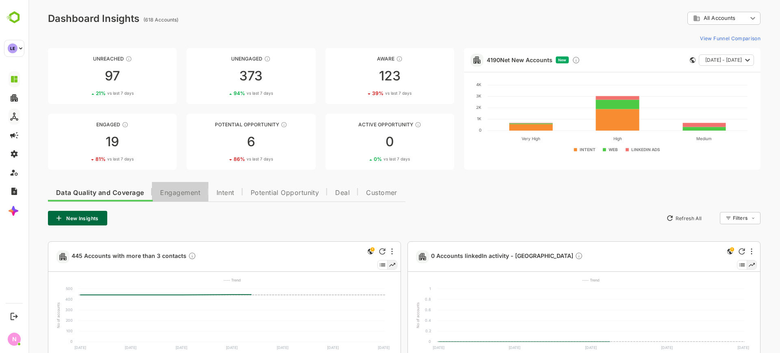
click at [180, 199] on button "Engagement" at bounding box center [180, 192] width 56 height 20
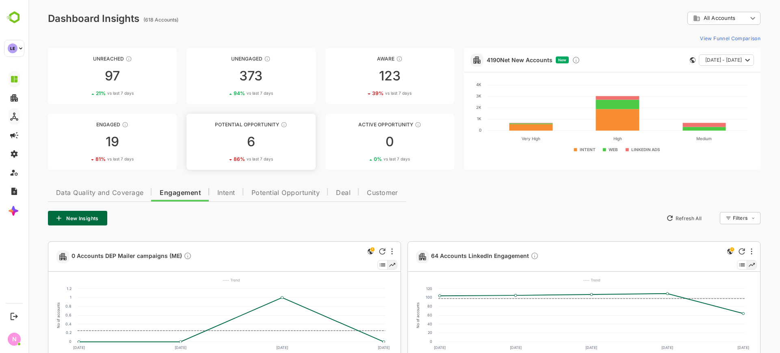
click at [266, 133] on link "Potential Opportunity 6 86 % vs last 7 days" at bounding box center [251, 142] width 129 height 56
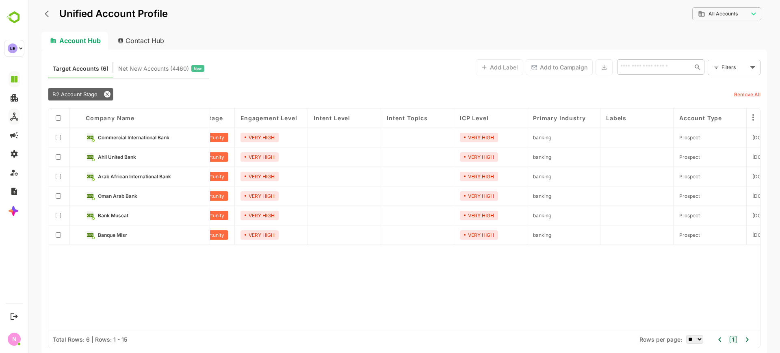
scroll to position [0, 49]
click at [122, 160] on link "Ahli United Bank" at bounding box center [151, 156] width 106 height 9
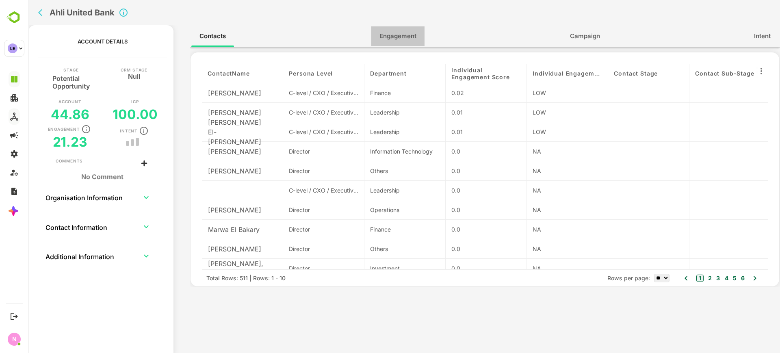
click at [393, 44] on button "Engagement" at bounding box center [397, 36] width 53 height 20
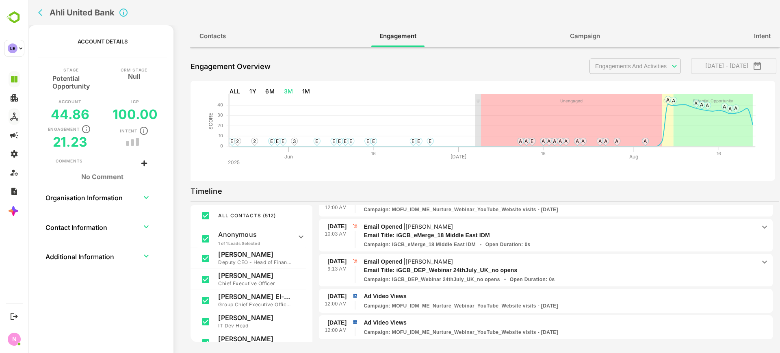
scroll to position [563, 0]
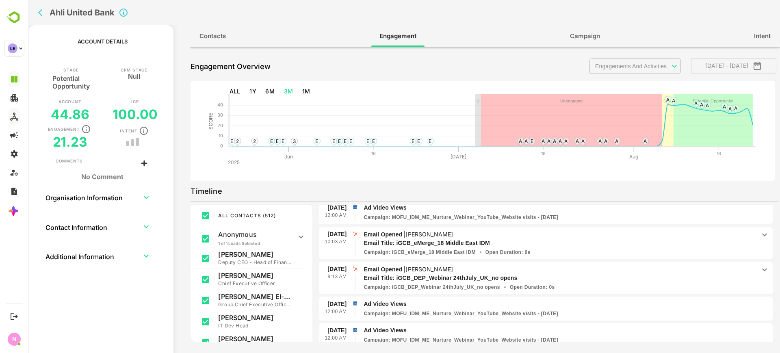
drag, startPoint x: 408, startPoint y: 230, endPoint x: 441, endPoint y: 233, distance: 32.6
click at [441, 233] on p "Email Opened | Amr Eldin" at bounding box center [560, 234] width 392 height 9
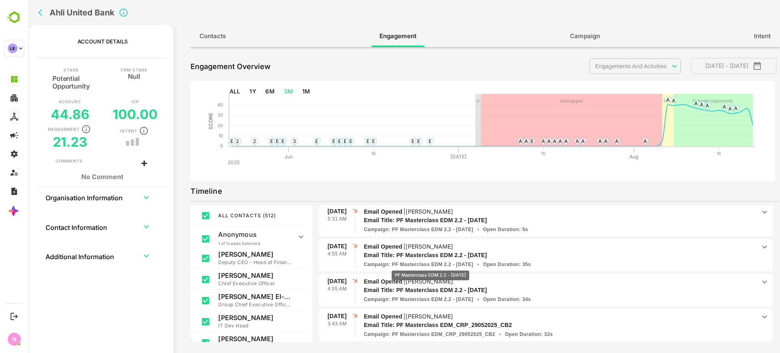
scroll to position [1266, 0]
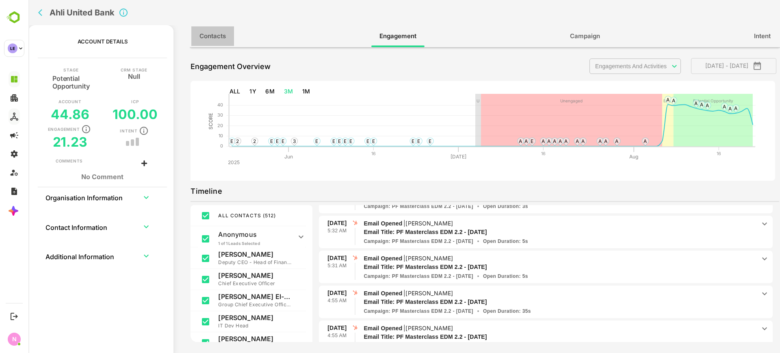
click at [225, 37] on span "Contacts" at bounding box center [213, 36] width 26 height 11
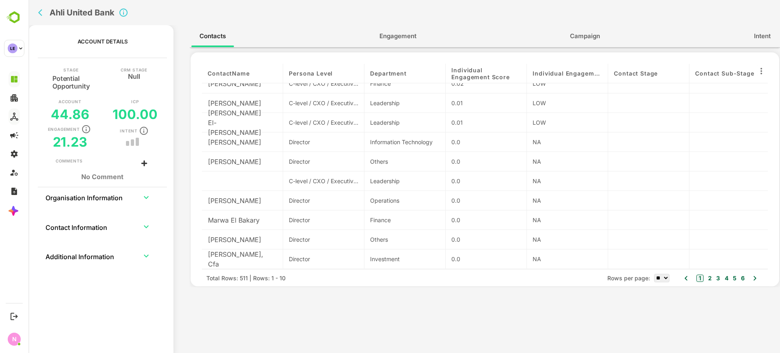
scroll to position [0, 0]
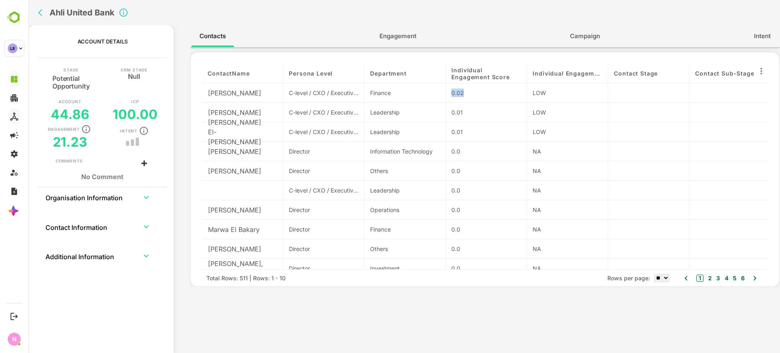
drag, startPoint x: 471, startPoint y: 93, endPoint x: 446, endPoint y: 91, distance: 25.2
click at [446, 91] on div "0.02" at bounding box center [486, 93] width 81 height 20
click at [41, 11] on icon "back" at bounding box center [42, 13] width 8 height 8
